Goal: Information Seeking & Learning: Learn about a topic

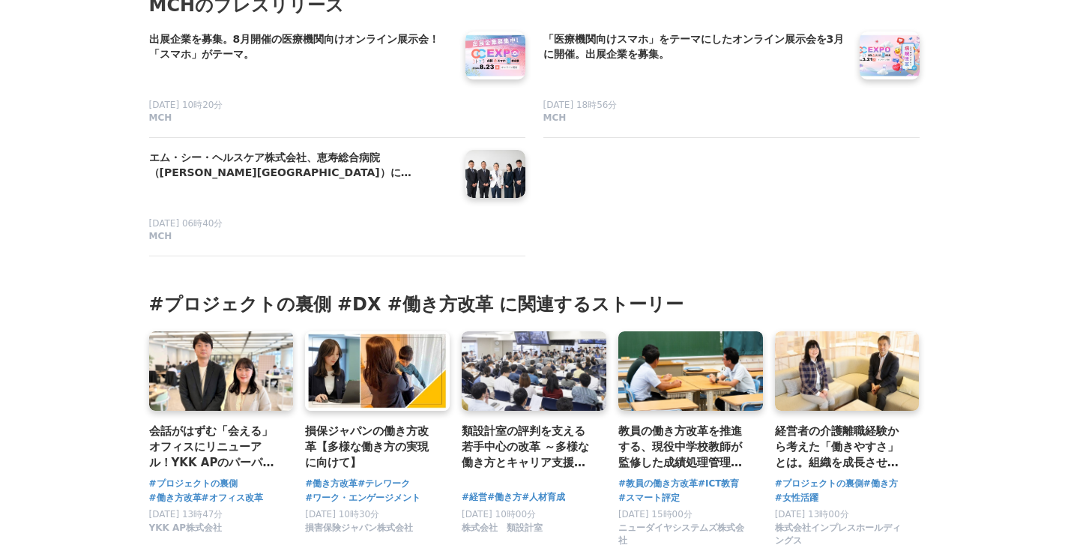
scroll to position [11126, 0]
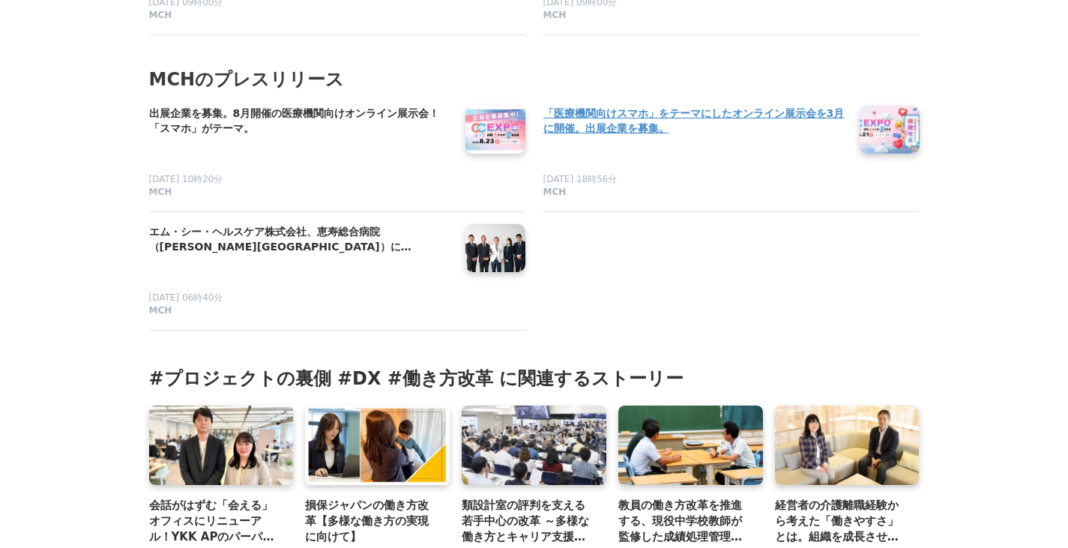
click at [605, 136] on h4 "「医療機関向けスマホ」をテーマにしたオンライン展示会を3月に開催。出展企業を募集。" at bounding box center [695, 121] width 304 height 31
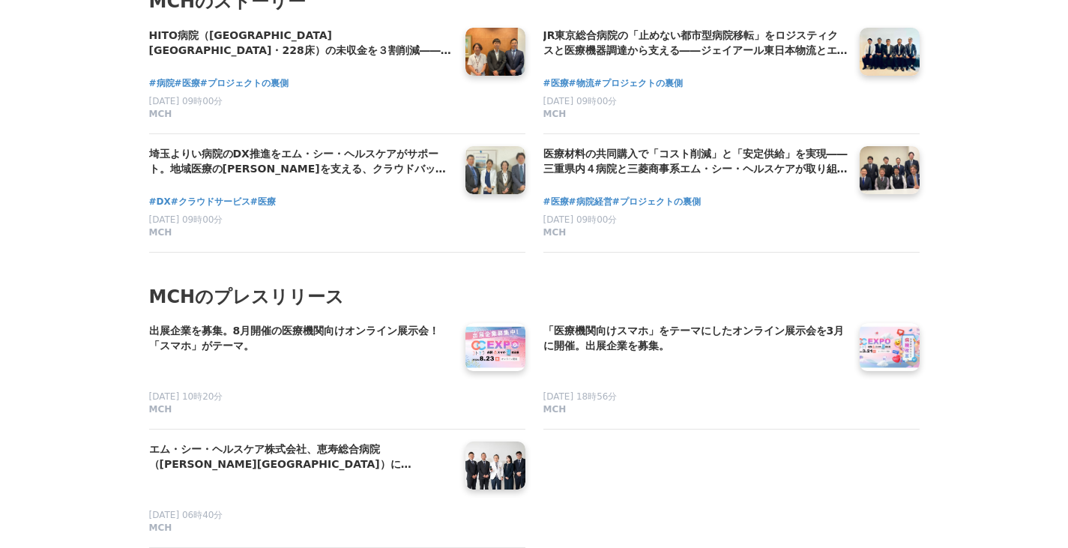
scroll to position [10901, 0]
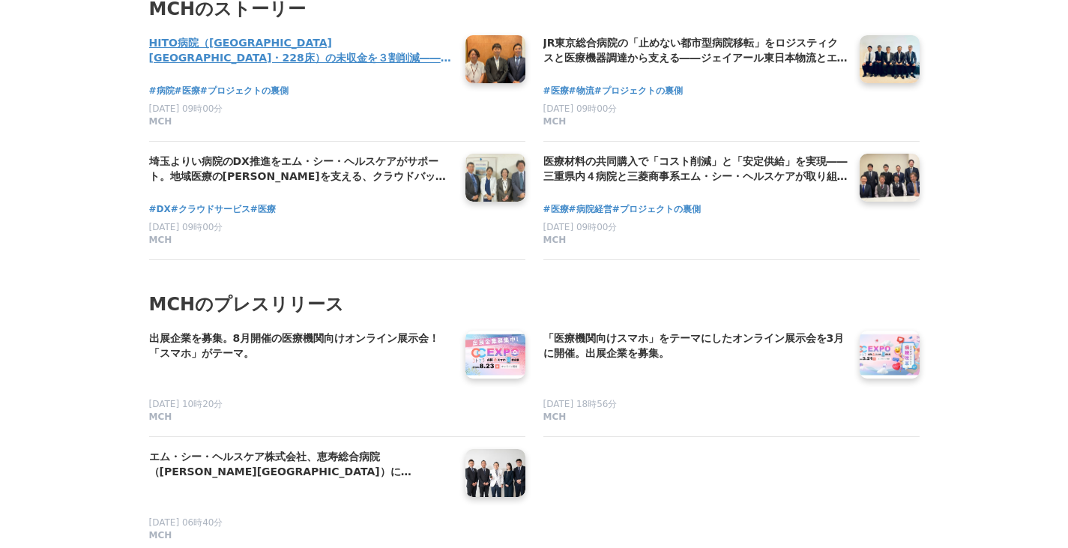
click at [488, 82] on link at bounding box center [495, 60] width 72 height 58
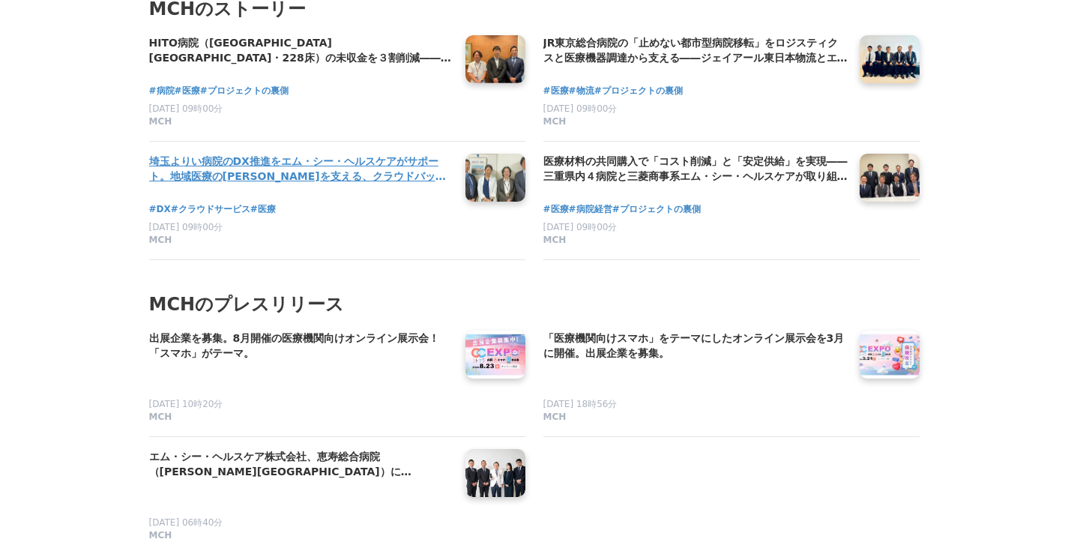
click at [323, 184] on h4 "埼玉よりい病院のDX推進をエム・シー・ヘルスケアがサポート。地域医療の[PERSON_NAME]を支える、クラウドバックアップとAI活用の裏側" at bounding box center [301, 169] width 304 height 31
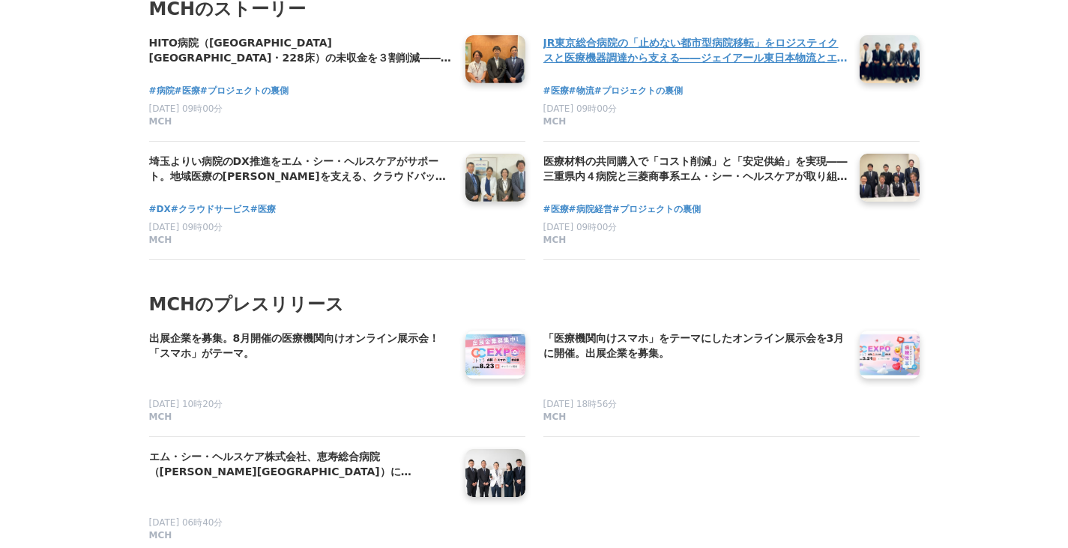
click at [630, 66] on h4 "JR東京総合病院の「止めない都市型病院移転」をロジスティクスと医療機器調達から支える――ジェイアール東日本物流とエム・シー・ヘルスケアの協働モデル" at bounding box center [695, 50] width 304 height 31
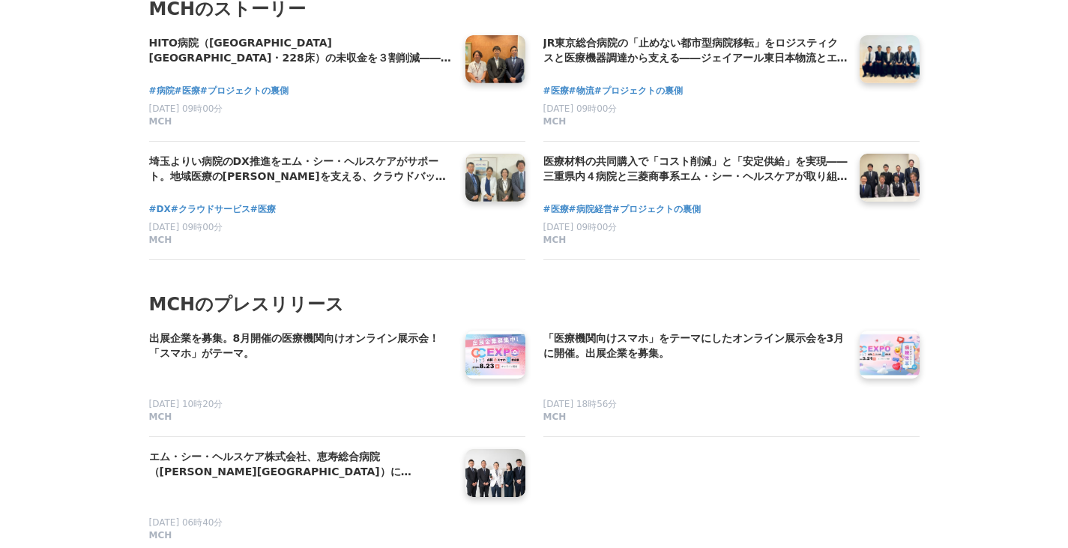
scroll to position [11201, 0]
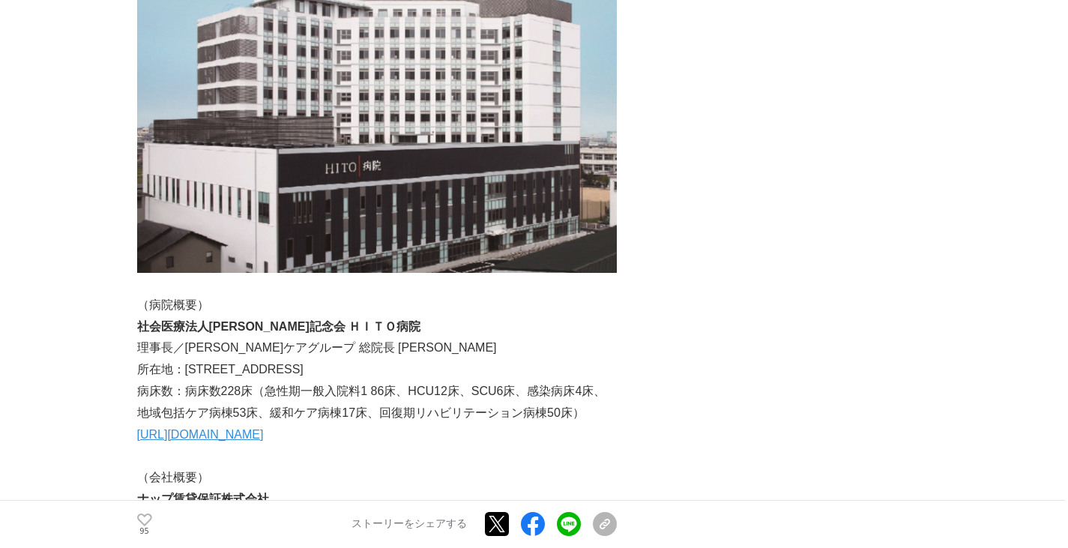
scroll to position [7195, 0]
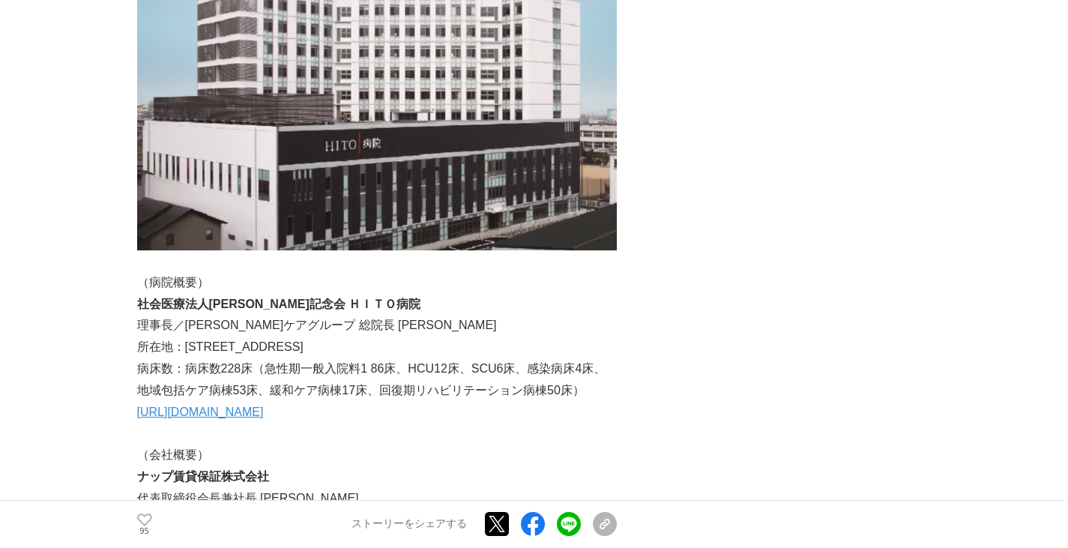
click at [208, 534] on link "https://nap-service.com/" at bounding box center [200, 540] width 127 height 13
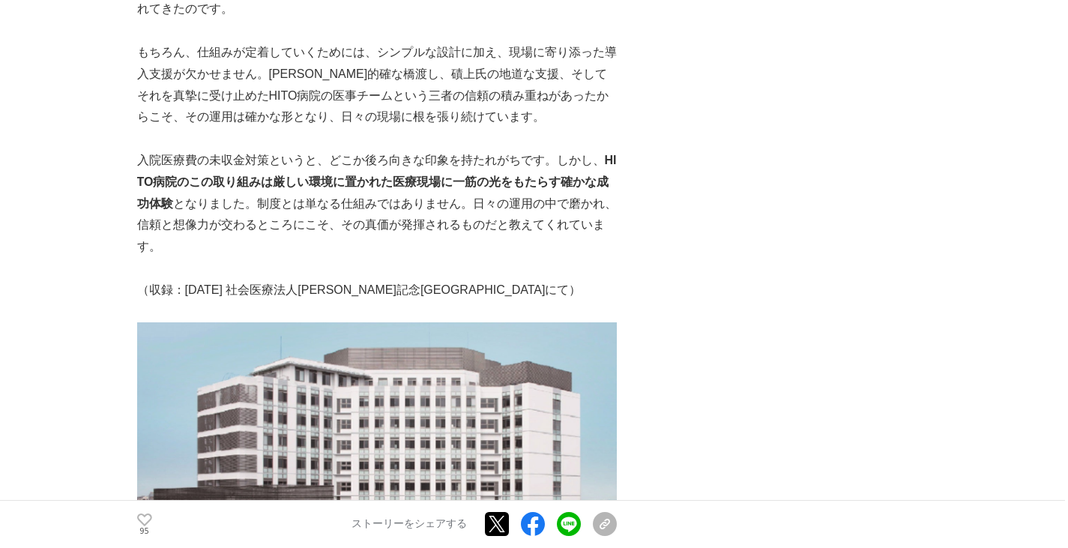
scroll to position [6371, 0]
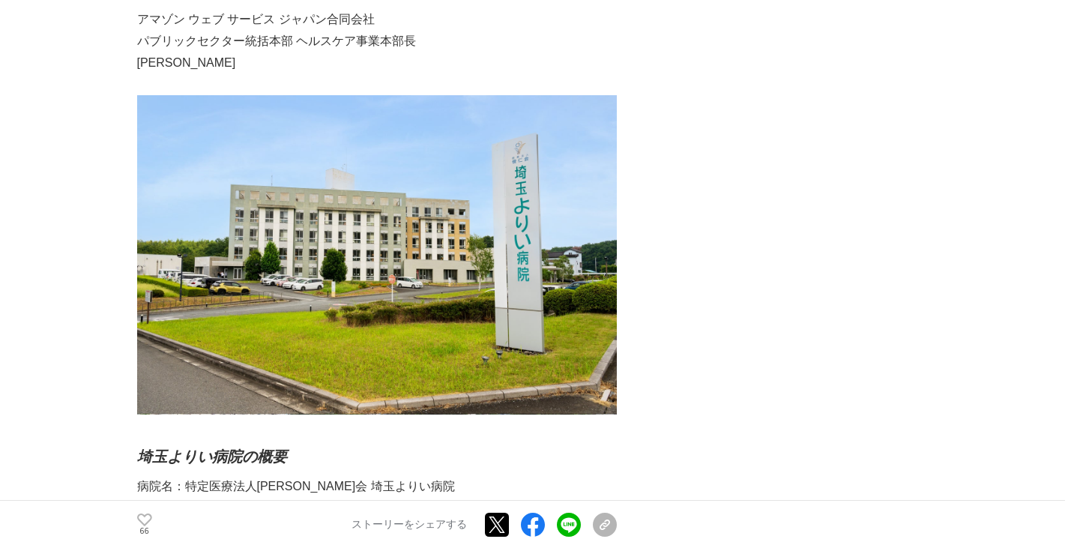
scroll to position [9968, 0]
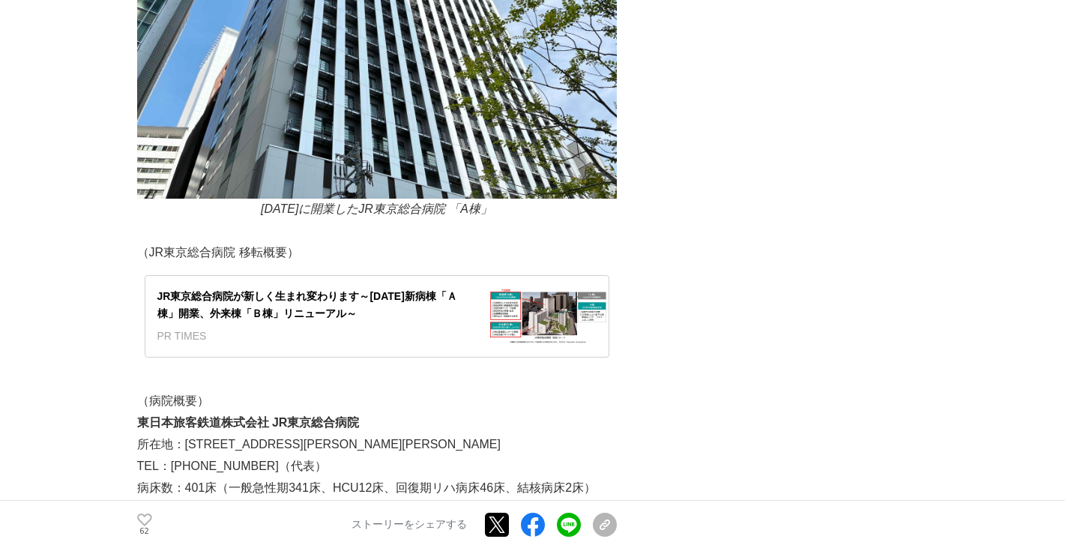
scroll to position [8094, 0]
